Goal: Book appointment/travel/reservation

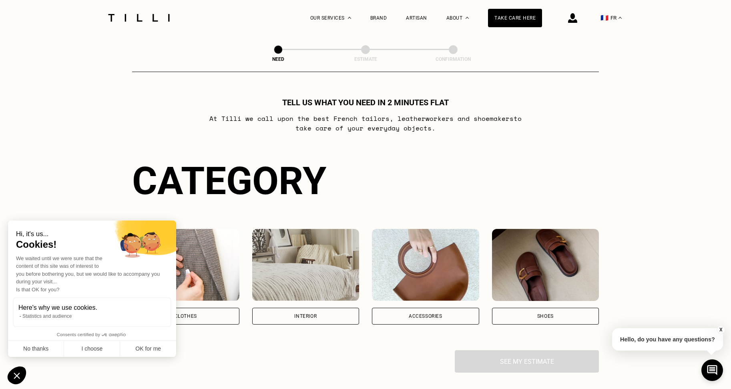
click at [203, 314] on div "Clothes" at bounding box center [185, 316] width 107 height 17
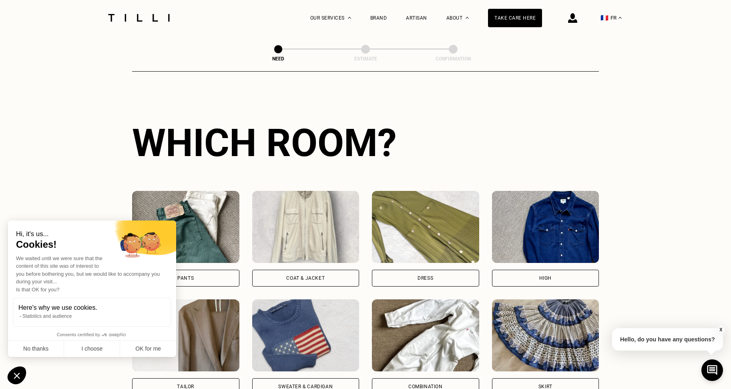
scroll to position [261, 0]
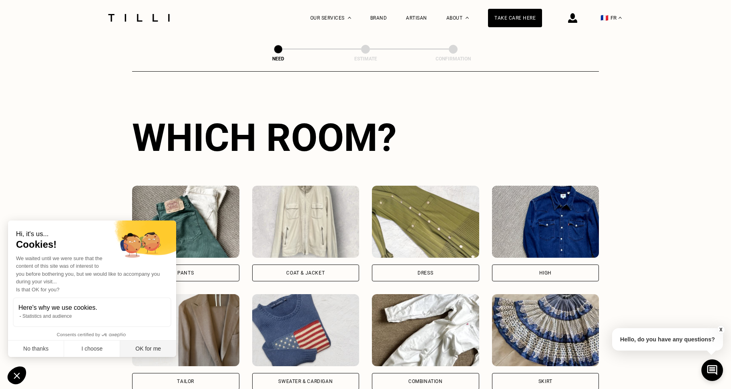
click at [148, 346] on font "OK for me" at bounding box center [148, 348] width 26 height 6
checkbox input "true"
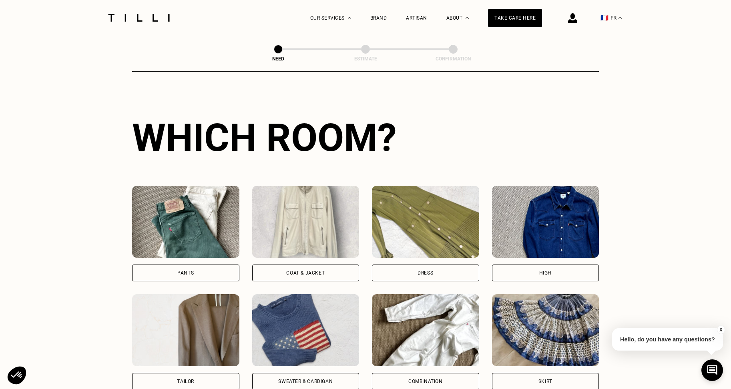
click at [211, 234] on img at bounding box center [185, 222] width 107 height 72
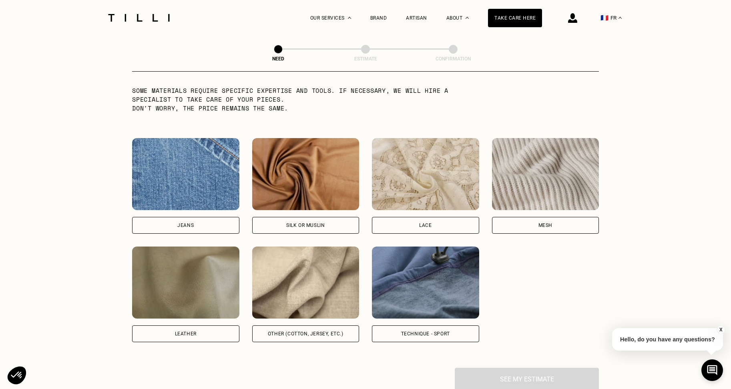
scroll to position [801, 0]
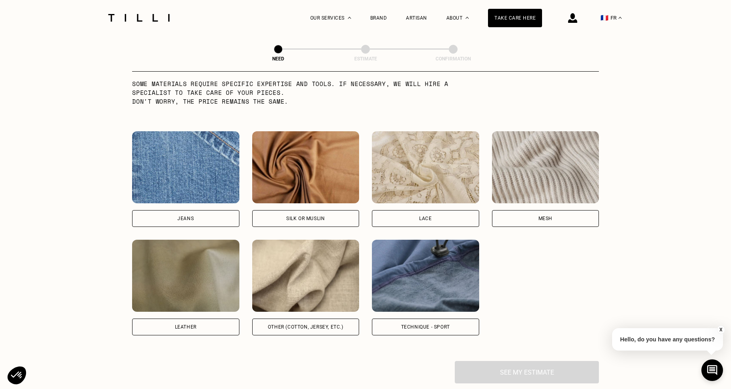
click at [324, 275] on img at bounding box center [305, 276] width 107 height 72
select select "FR"
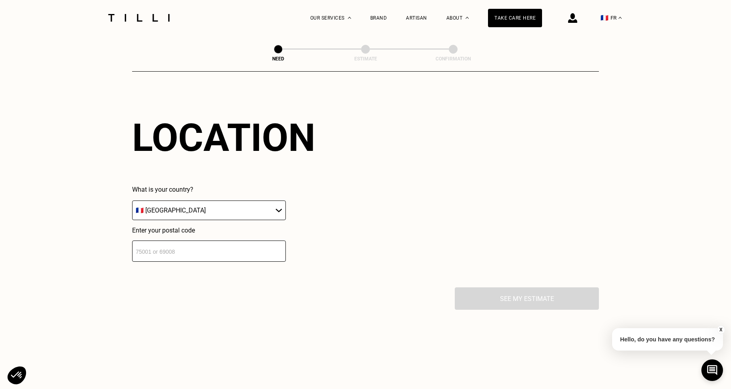
scroll to position [1073, 0]
click at [229, 252] on input "number" at bounding box center [209, 250] width 154 height 21
type input "75001"
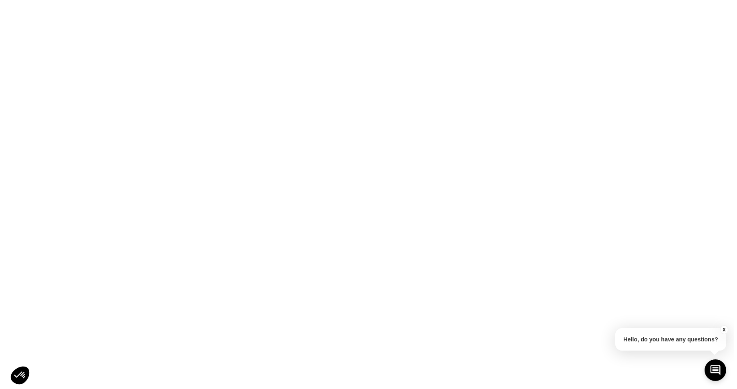
scroll to position [0, 0]
click at [148, 0] on html "Original text Rate this translation Your feedback will be used to help improve …" at bounding box center [368, 0] width 737 height 0
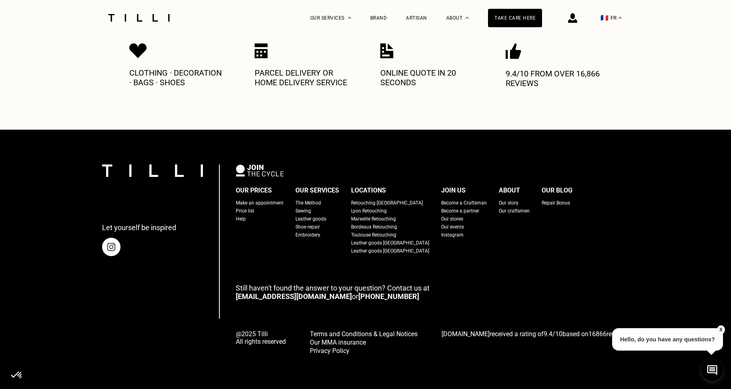
click at [721, 328] on font "X" at bounding box center [720, 330] width 3 height 6
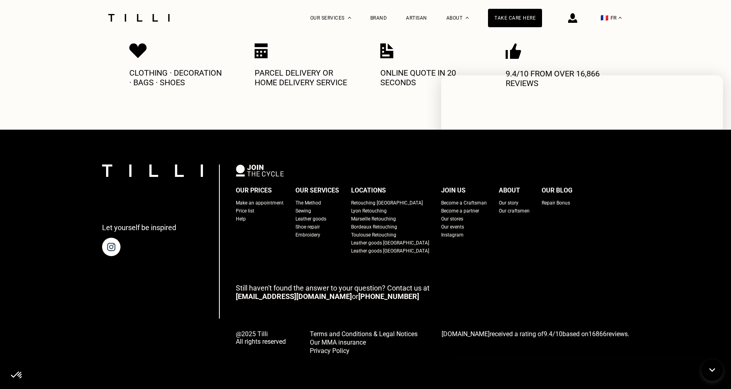
click at [677, 33] on div "The Method Retouching Leather goods Embroidery Shoe repair Our prices Our servi…" at bounding box center [365, 18] width 731 height 36
click at [185, 81] on font "Clothing · Decoration · Bags · Shoes" at bounding box center [175, 77] width 92 height 19
click at [712, 370] on icon at bounding box center [712, 370] width 13 height 21
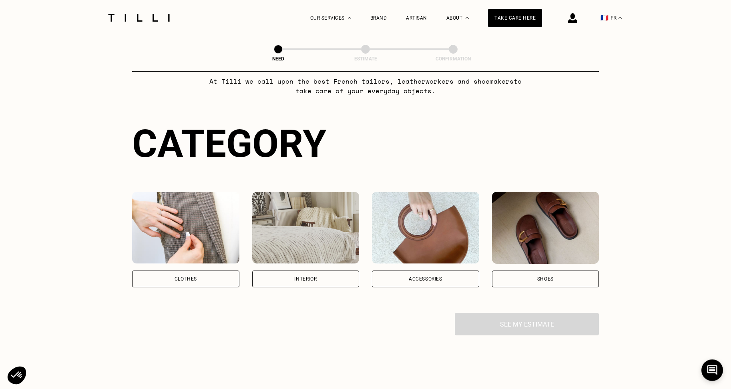
scroll to position [36, 0]
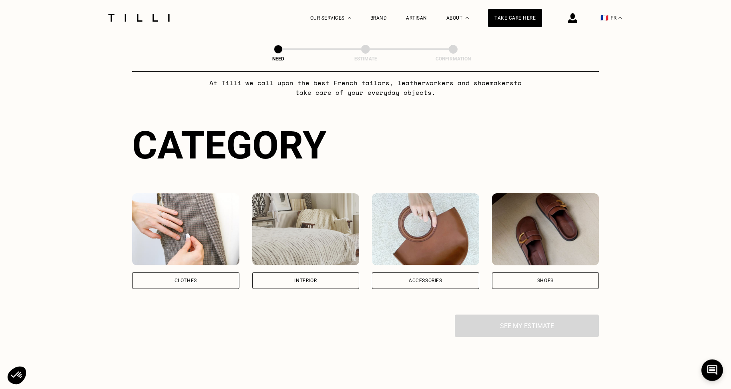
click at [535, 282] on div "Shoes" at bounding box center [545, 280] width 107 height 17
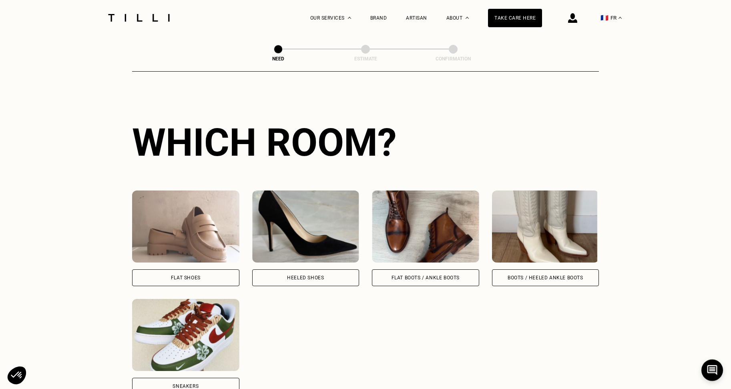
scroll to position [261, 0]
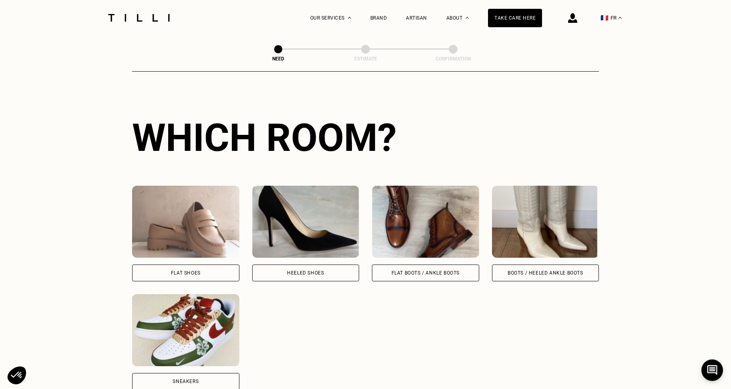
click at [192, 232] on img at bounding box center [185, 222] width 107 height 72
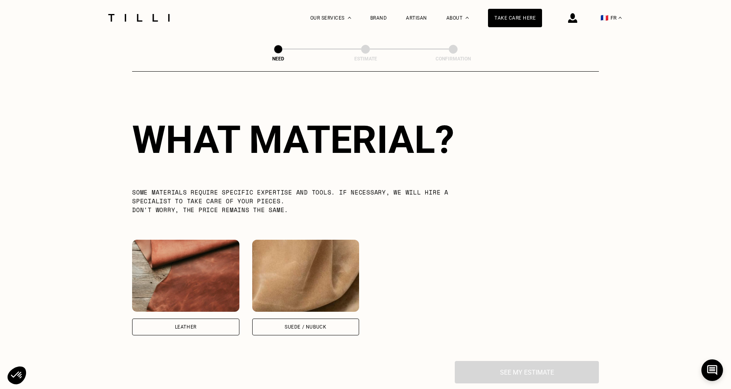
scroll to position [586, 0]
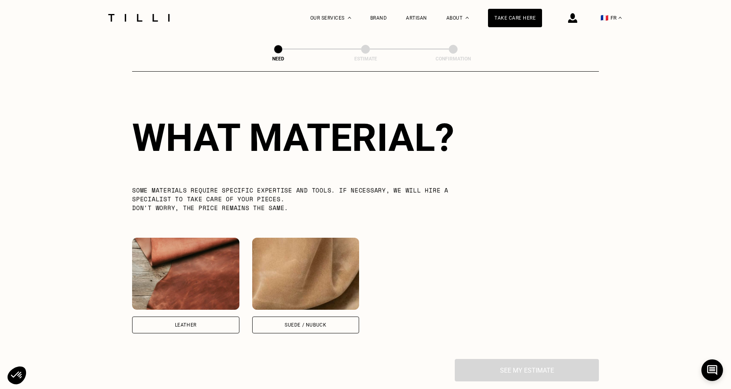
click at [191, 258] on img at bounding box center [185, 274] width 107 height 72
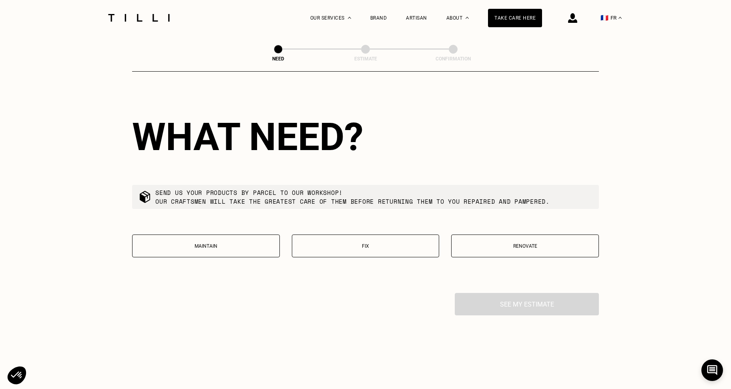
scroll to position [857, 0]
click at [367, 251] on button "Fix" at bounding box center [366, 246] width 148 height 23
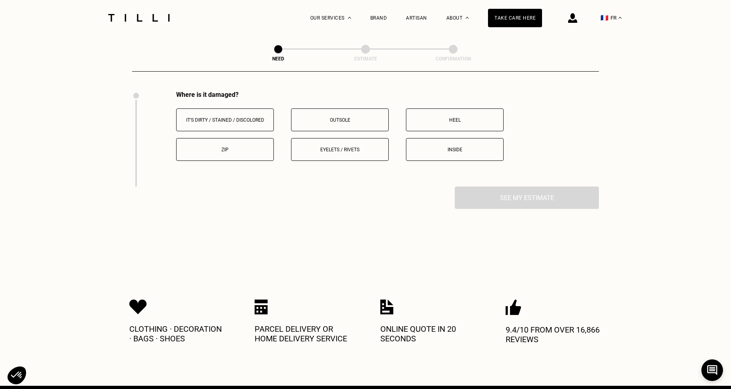
scroll to position [1061, 0]
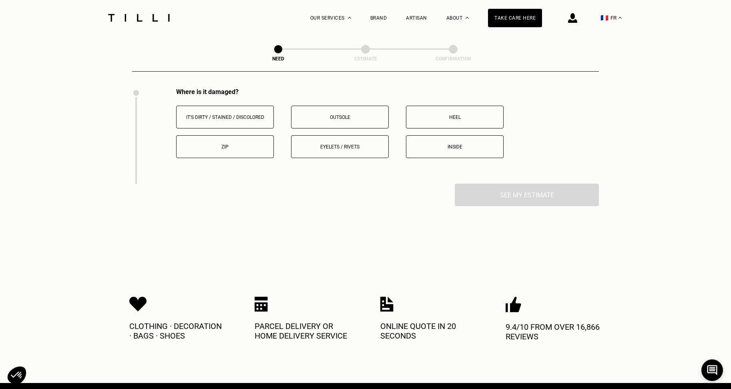
click at [350, 150] on font "Eyelets / rivets" at bounding box center [339, 147] width 39 height 6
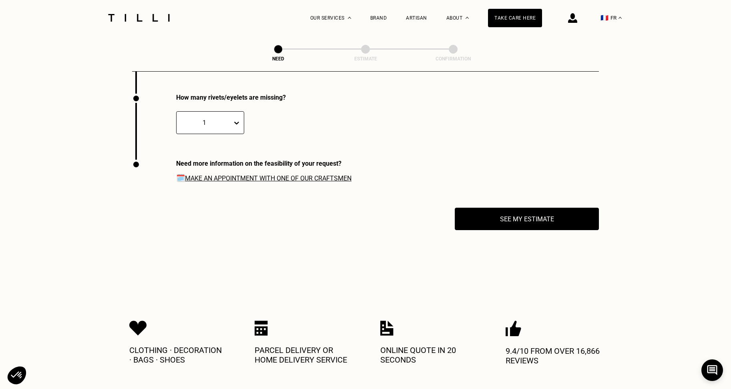
scroll to position [1157, 0]
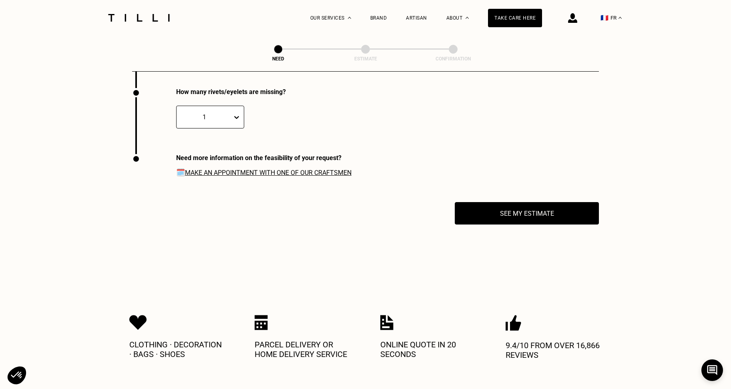
click at [323, 173] on font "Make an appointment with one of our craftsmen" at bounding box center [268, 173] width 167 height 8
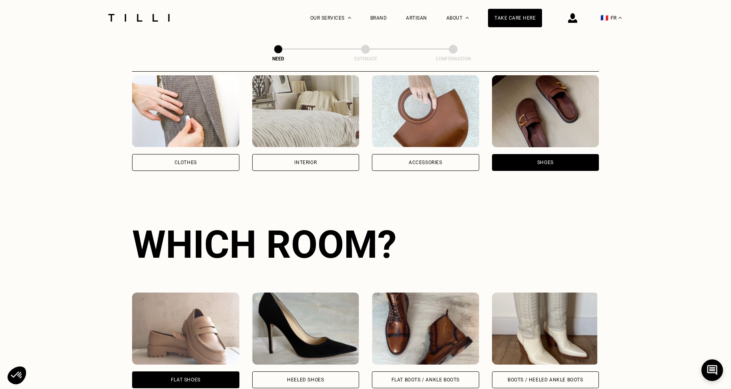
scroll to position [146, 0]
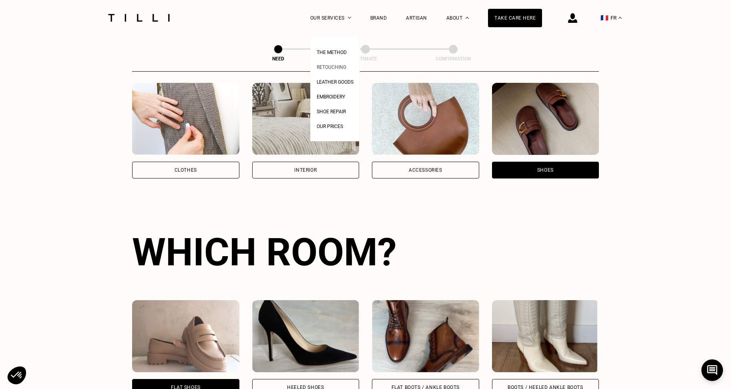
click at [333, 64] on font "Retouching" at bounding box center [332, 67] width 30 height 6
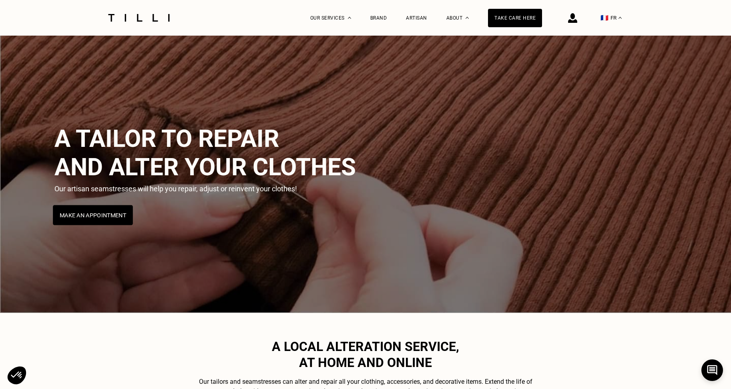
click at [111, 219] on button "Make an appointment" at bounding box center [93, 215] width 80 height 20
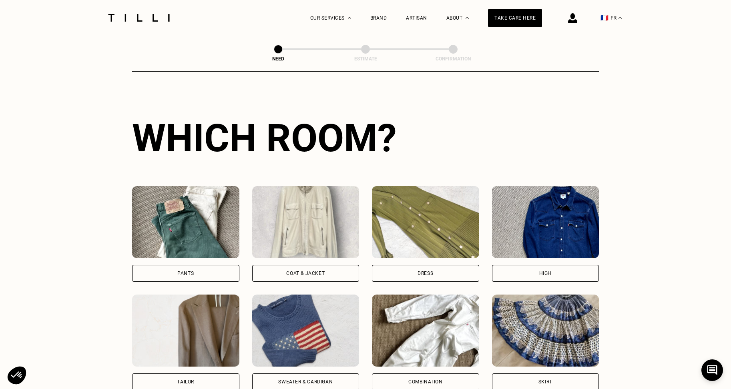
scroll to position [261, 0]
click at [168, 245] on img at bounding box center [185, 222] width 107 height 72
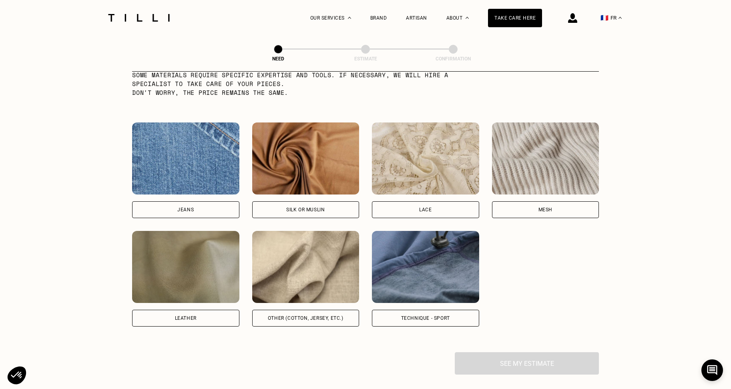
scroll to position [811, 0]
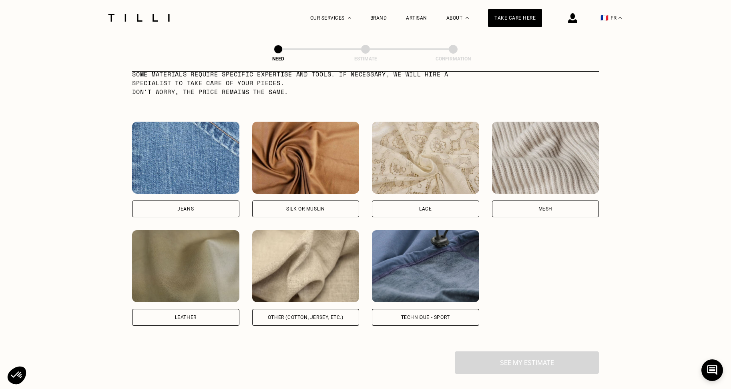
click at [283, 268] on img at bounding box center [305, 266] width 107 height 72
select select "FR"
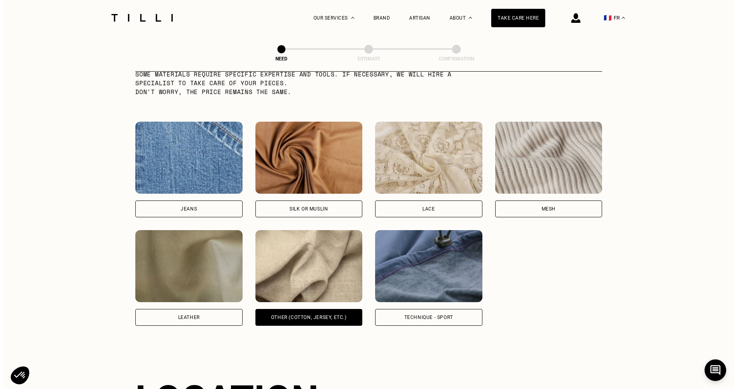
scroll to position [0, 0]
